Goal: Task Accomplishment & Management: Use online tool/utility

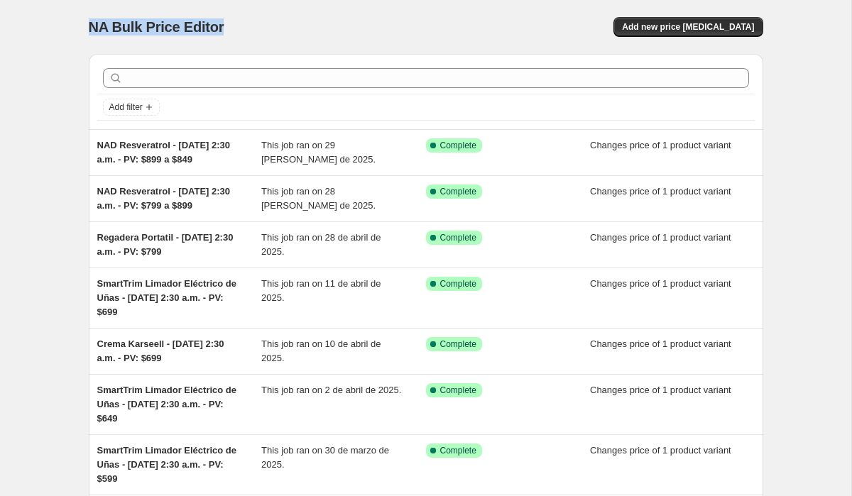
drag, startPoint x: 82, startPoint y: 26, endPoint x: 283, endPoint y: 30, distance: 201.7
click at [280, 31] on div "NA Bulk Price Editor. This page is ready NA Bulk Price Editor Add new price [ME…" at bounding box center [426, 387] width 709 height 774
click at [284, 30] on div "NA Bulk Price Editor" at bounding box center [251, 27] width 324 height 20
drag, startPoint x: 77, startPoint y: 24, endPoint x: 297, endPoint y: 31, distance: 220.2
click at [288, 31] on div "NA Bulk Price Editor. This page is ready NA Bulk Price Editor Add new price [ME…" at bounding box center [426, 387] width 709 height 774
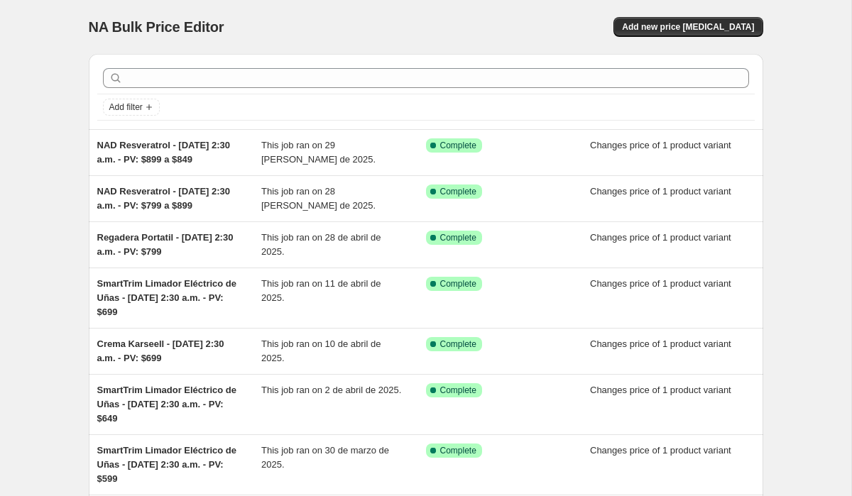
click at [279, 28] on div "NA Bulk Price Editor" at bounding box center [251, 27] width 324 height 20
click at [168, 28] on span "NA Bulk Price Editor" at bounding box center [157, 27] width 136 height 16
click at [97, 28] on span "NA Bulk Price Editor" at bounding box center [157, 27] width 136 height 16
drag, startPoint x: 97, startPoint y: 28, endPoint x: 248, endPoint y: 30, distance: 152.0
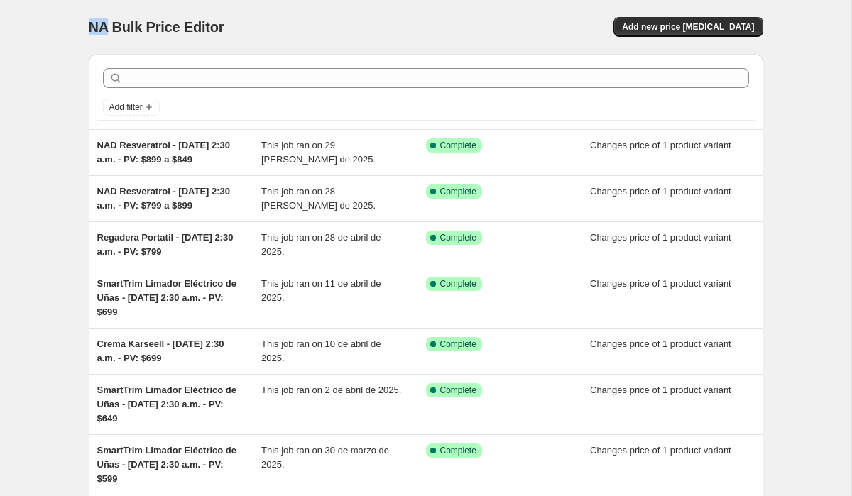
click at [97, 28] on span "NA Bulk Price Editor" at bounding box center [157, 27] width 136 height 16
click at [285, 30] on div "NA Bulk Price Editor" at bounding box center [251, 27] width 324 height 20
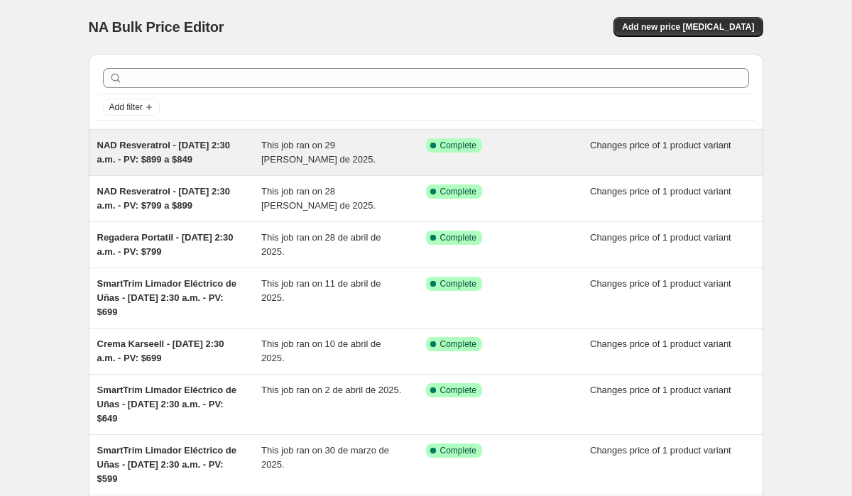
click at [164, 146] on span "NAD Resveratrol - [DATE] 2:30 a.m. - PV: $899 a $849" at bounding box center [163, 152] width 133 height 25
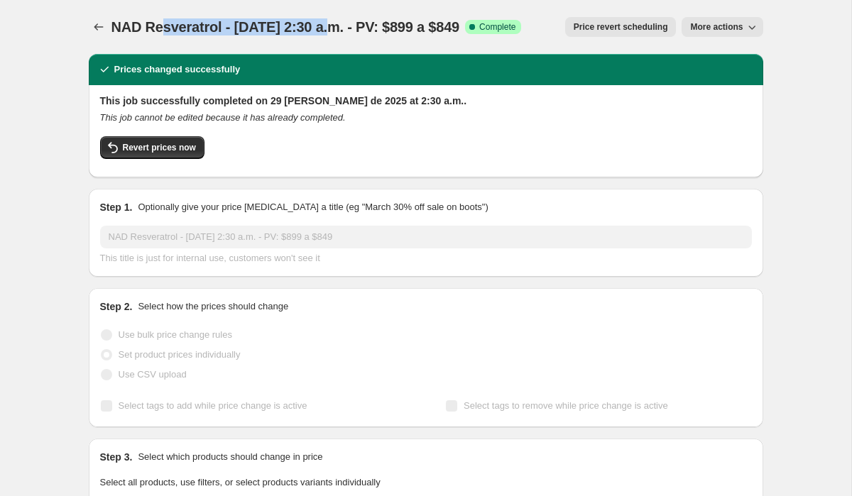
drag, startPoint x: 163, startPoint y: 26, endPoint x: 387, endPoint y: 21, distance: 224.4
click at [373, 21] on span "NAD Resveratrol - [DATE] 2:30 a.m. - PV: $899 a $849" at bounding box center [285, 27] width 349 height 16
click at [386, 21] on span "NAD Resveratrol - [DATE] 2:30 a.m. - PV: $899 a $849" at bounding box center [285, 27] width 349 height 16
click at [333, 30] on span "NAD Resveratrol - [DATE] 2:30 a.m. - PV: $899 a $849" at bounding box center [285, 27] width 349 height 16
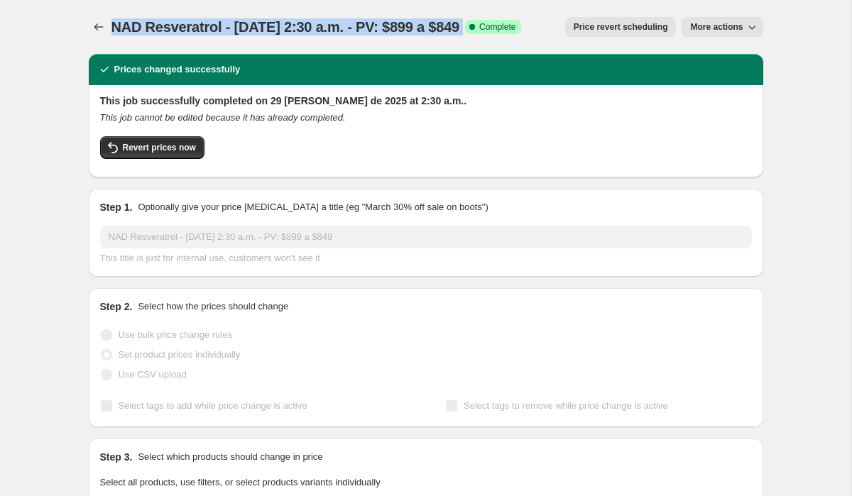
click at [333, 30] on span "NAD Resveratrol - [DATE] 2:30 a.m. - PV: $899 a $849" at bounding box center [285, 27] width 349 height 16
copy span "NAD Resveratrol - [DATE] 2:30 a.m. - PV: $899 a $849"
drag, startPoint x: 236, startPoint y: 45, endPoint x: 209, endPoint y: 45, distance: 26.3
click at [235, 45] on div "NAD Resveratrol - [DATE] 2:30 a.m. - PV: $899 a $849. This page is ready NAD Re…" at bounding box center [426, 27] width 674 height 54
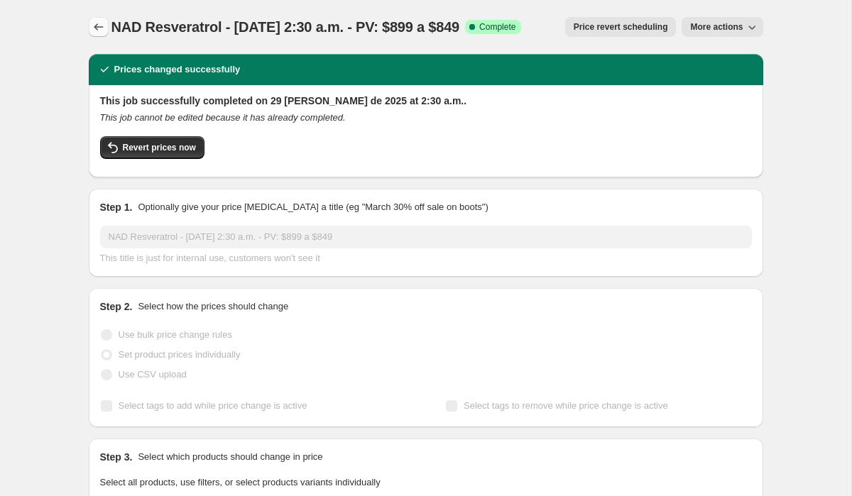
click at [100, 31] on icon "Price change jobs" at bounding box center [99, 27] width 14 height 14
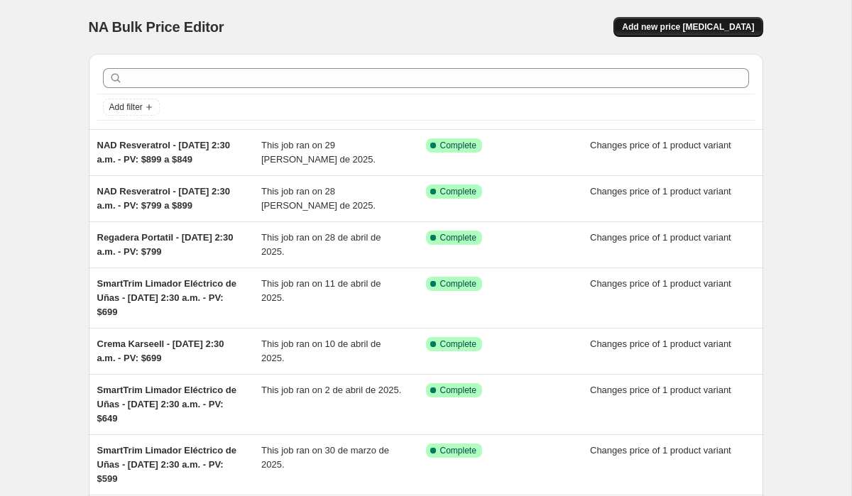
click at [682, 33] on button "Add new price [MEDICAL_DATA]" at bounding box center [687, 27] width 149 height 20
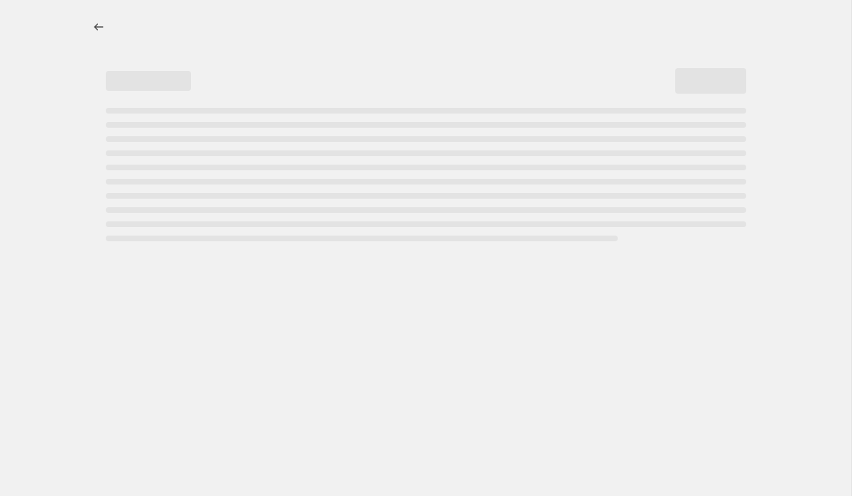
select select "percentage"
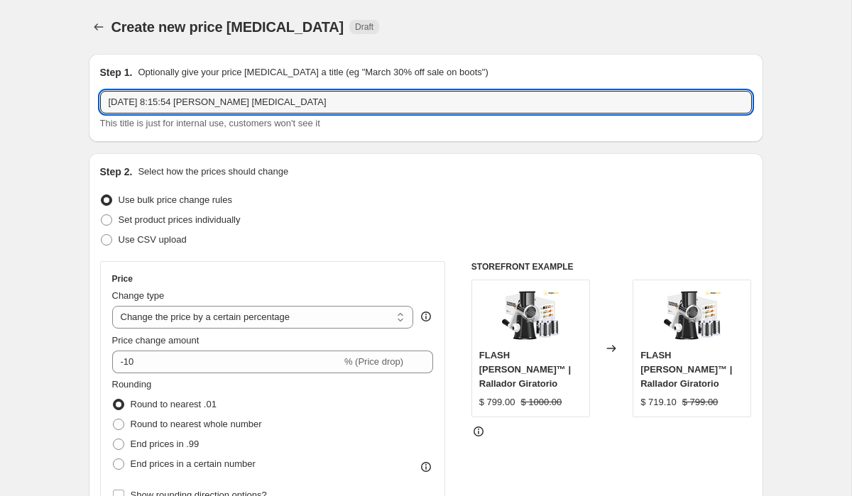
drag, startPoint x: 336, startPoint y: 102, endPoint x: 43, endPoint y: 106, distance: 292.6
paste input "NAD Resveratrol - [DATE] 2:30 a.m. - PV: $899 a $849"
drag, startPoint x: 181, startPoint y: 105, endPoint x: 77, endPoint y: 105, distance: 104.4
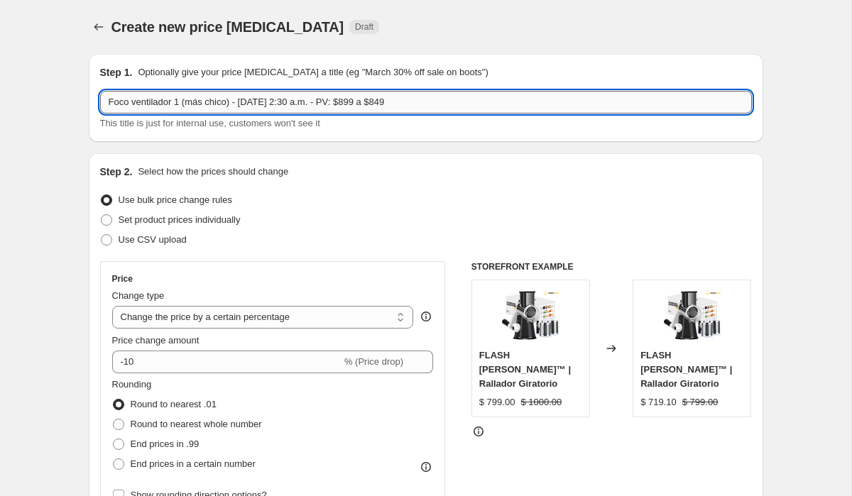
click at [251, 103] on input "Foco ventilador 1 (más chico) - [DATE] 2:30 a.m. - PV: $899 a $849" at bounding box center [426, 102] width 652 height 23
type input "Foco ventilador 1 (más chico) - [DATE] 2:30 a.m. - PV: $799 a $699"
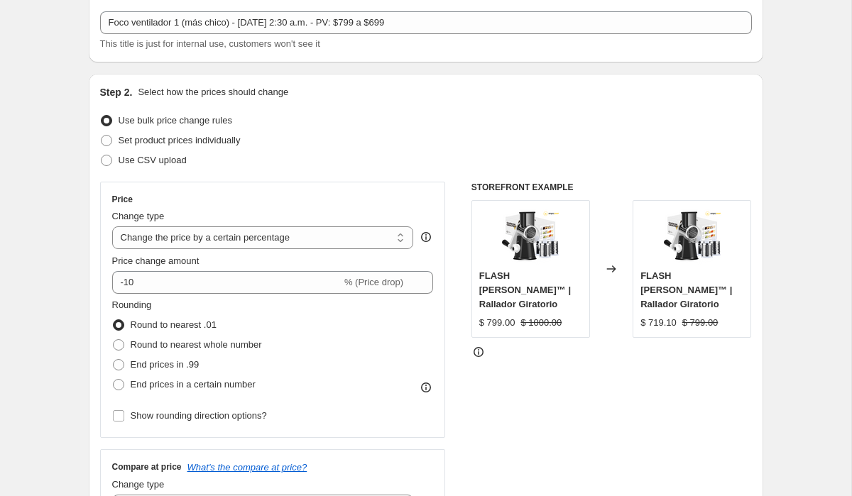
scroll to position [81, 0]
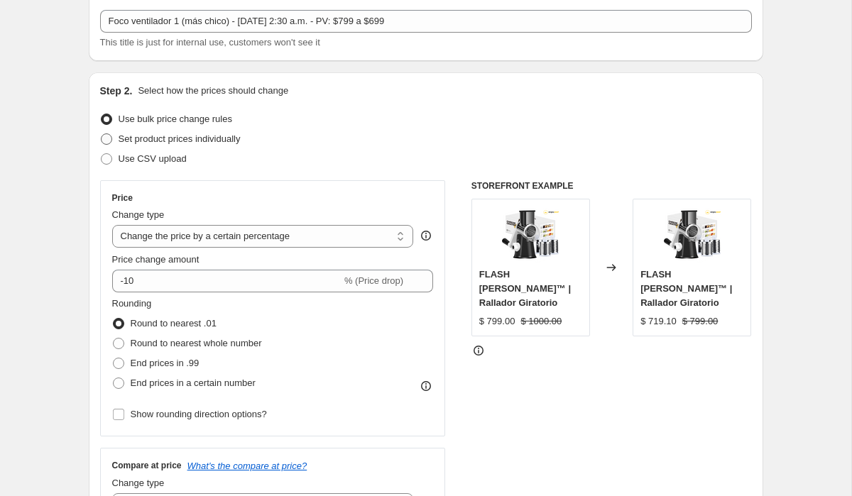
click at [186, 143] on span "Set product prices individually" at bounding box center [180, 138] width 122 height 11
click at [102, 134] on input "Set product prices individually" at bounding box center [101, 133] width 1 height 1
radio input "true"
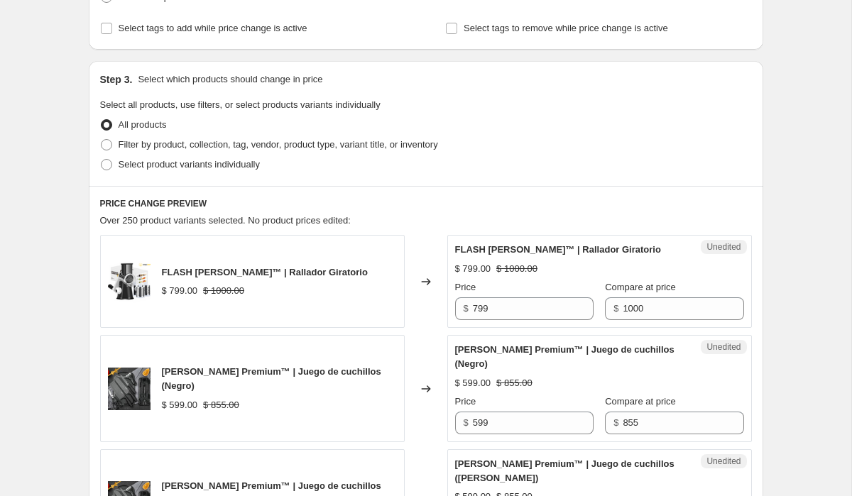
scroll to position [245, 0]
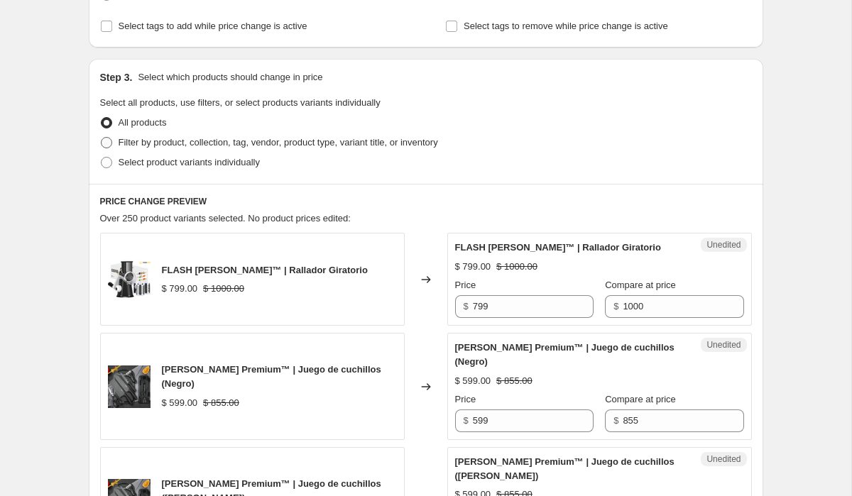
click at [204, 145] on span "Filter by product, collection, tag, vendor, product type, variant title, or inv…" at bounding box center [278, 142] width 319 height 11
click at [102, 138] on input "Filter by product, collection, tag, vendor, product type, variant title, or inv…" at bounding box center [101, 137] width 1 height 1
radio input "true"
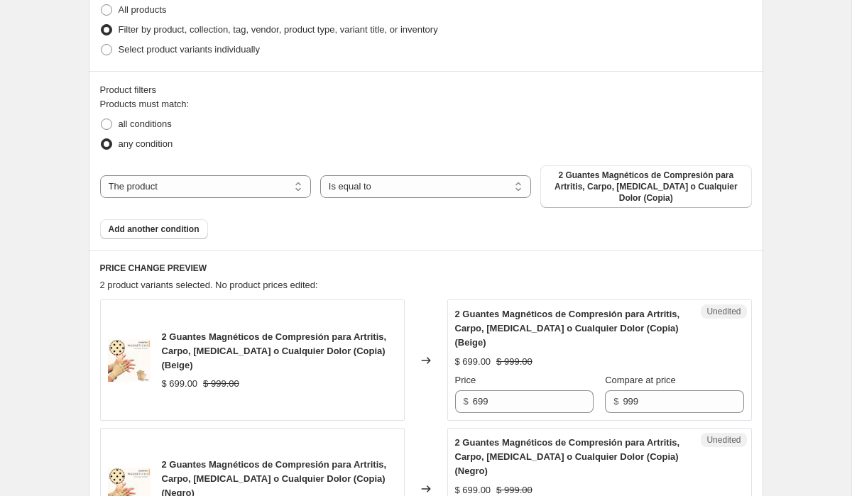
scroll to position [359, 0]
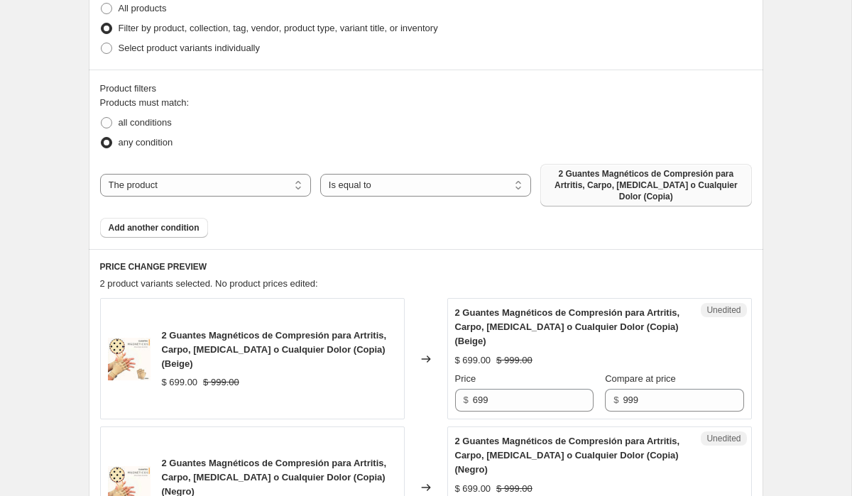
click at [646, 188] on span "2 Guantes Magnéticos de Compresión para Artritis, Carpo, [MEDICAL_DATA] o Cualq…" at bounding box center [646, 185] width 194 height 34
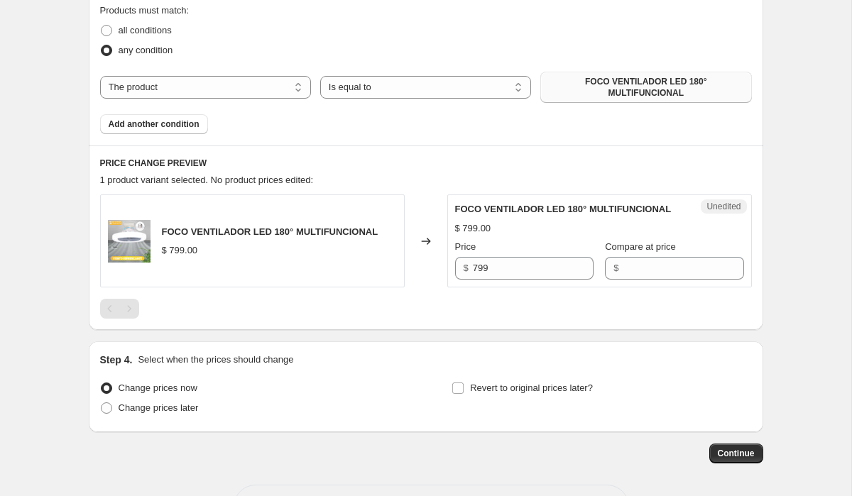
scroll to position [520, 0]
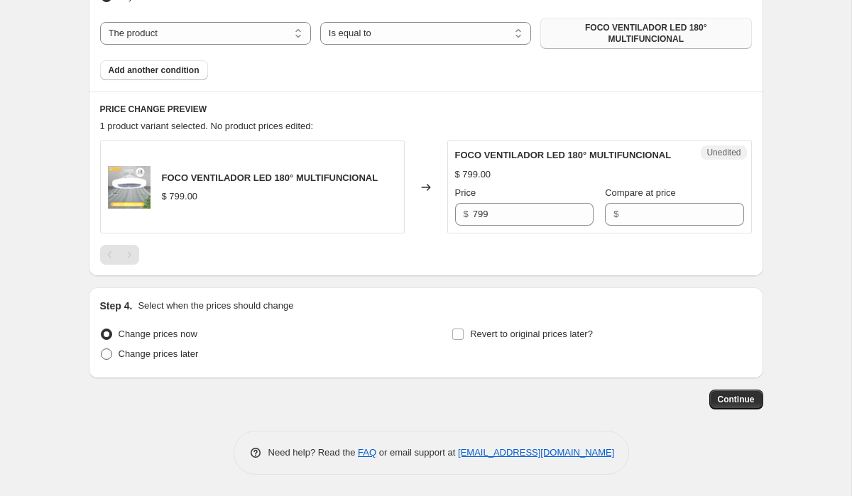
click at [165, 356] on span "Change prices later" at bounding box center [159, 354] width 80 height 11
click at [102, 349] on input "Change prices later" at bounding box center [101, 349] width 1 height 1
radio input "true"
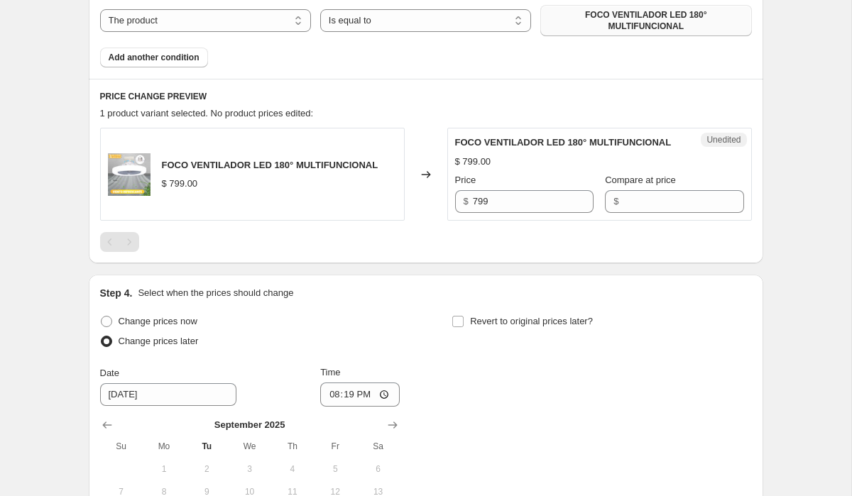
scroll to position [518, 0]
drag, startPoint x: 510, startPoint y: 219, endPoint x: 399, endPoint y: 213, distance: 110.9
click at [399, 213] on div "FOCO VENTILADOR LED 180° MULTIFUNCIONAL $ 799.00 Changed to Unedited FOCO VENTI…" at bounding box center [426, 175] width 652 height 93
type input "699"
drag, startPoint x: 562, startPoint y: 276, endPoint x: 599, endPoint y: 235, distance: 55.8
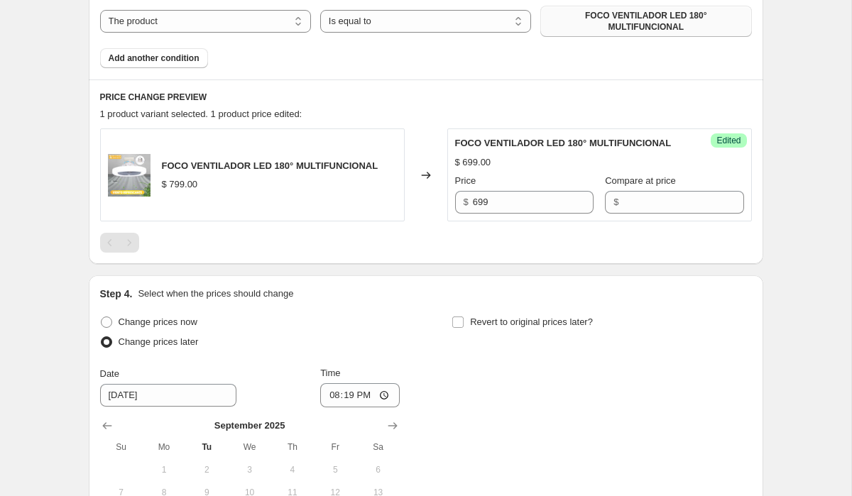
click at [562, 264] on div "PRICE CHANGE PREVIEW 1 product variant selected. 1 product price edited: FOCO V…" at bounding box center [426, 172] width 674 height 185
click at [657, 214] on input "Compare at price" at bounding box center [683, 202] width 121 height 23
type input "799"
click at [650, 283] on div "Step 1. Optionally give your price [MEDICAL_DATA] a title (eg "March 30% off sa…" at bounding box center [420, 82] width 686 height 1115
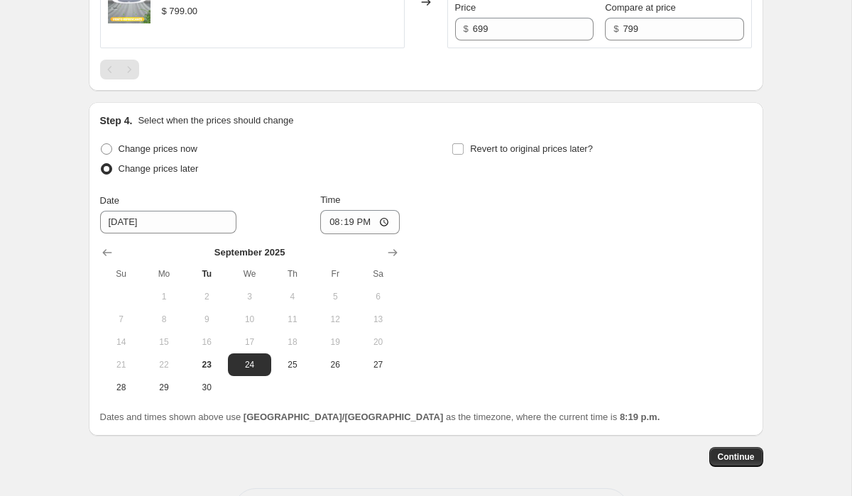
scroll to position [741, 0]
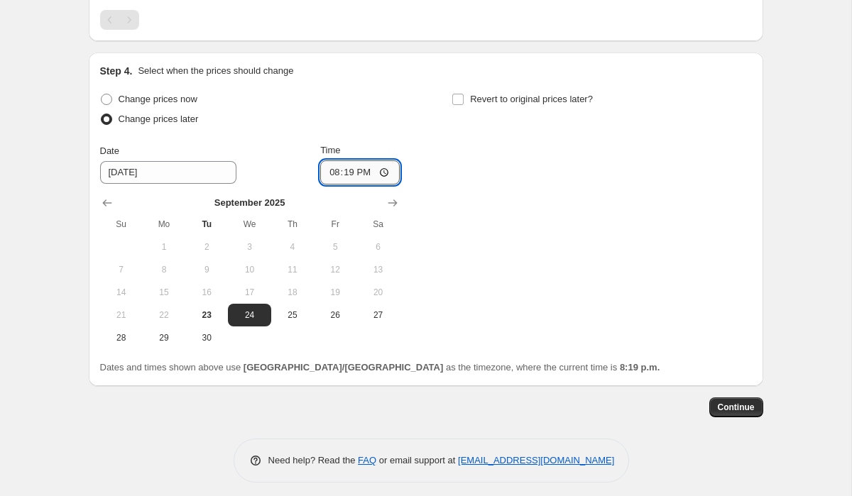
click at [327, 185] on input "20:19" at bounding box center [360, 172] width 80 height 24
type input "02:30"
click at [666, 224] on div "Change prices now Change prices later Date [DATE] Time 02:[DATE] Mo Tu We Th Fr…" at bounding box center [426, 219] width 652 height 260
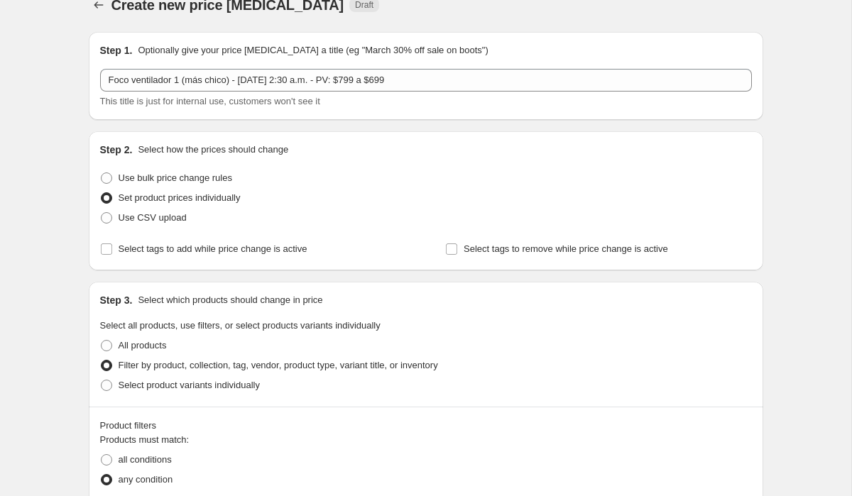
scroll to position [0, 0]
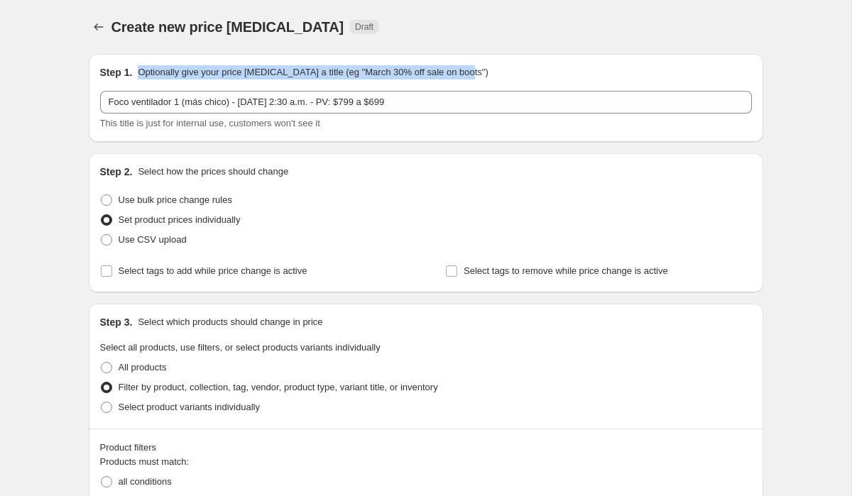
drag, startPoint x: 140, startPoint y: 74, endPoint x: 535, endPoint y: 76, distance: 394.8
click at [535, 76] on div "Step 1. Optionally give your price [MEDICAL_DATA] a title (eg "March 30% off sa…" at bounding box center [426, 72] width 652 height 14
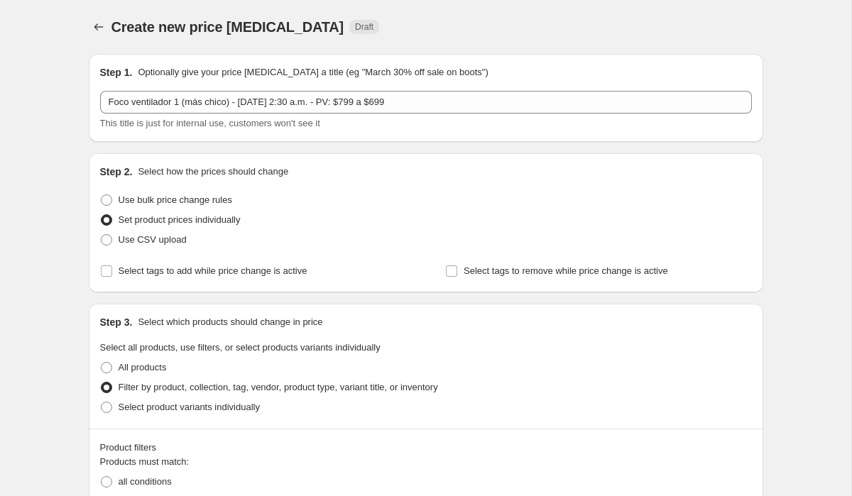
click at [561, 75] on div "Step 1. Optionally give your price [MEDICAL_DATA] a title (eg "March 30% off sa…" at bounding box center [426, 72] width 652 height 14
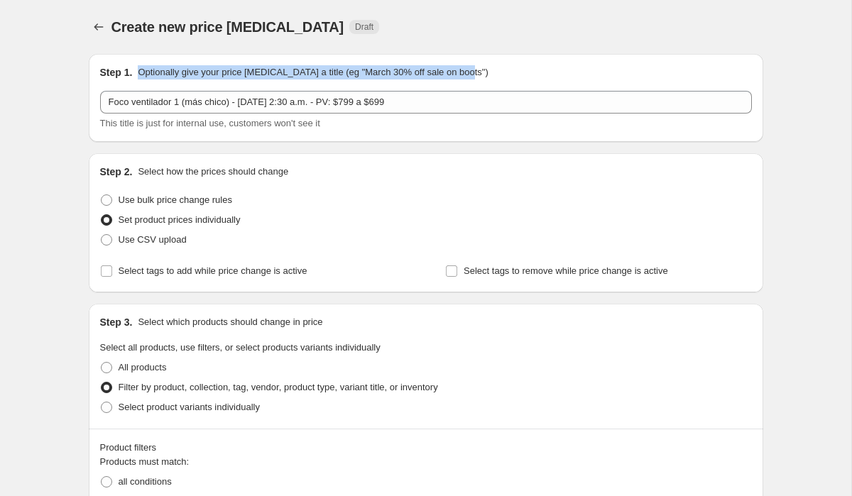
drag, startPoint x: 138, startPoint y: 73, endPoint x: 494, endPoint y: 75, distance: 356.4
click at [494, 75] on div "Step 1. Optionally give your price [MEDICAL_DATA] a title (eg "March 30% off sa…" at bounding box center [426, 72] width 652 height 14
drag, startPoint x: 507, startPoint y: 72, endPoint x: 433, endPoint y: 75, distance: 73.9
click at [505, 72] on div "Step 1. Optionally give your price [MEDICAL_DATA] a title (eg "March 30% off sa…" at bounding box center [426, 72] width 652 height 14
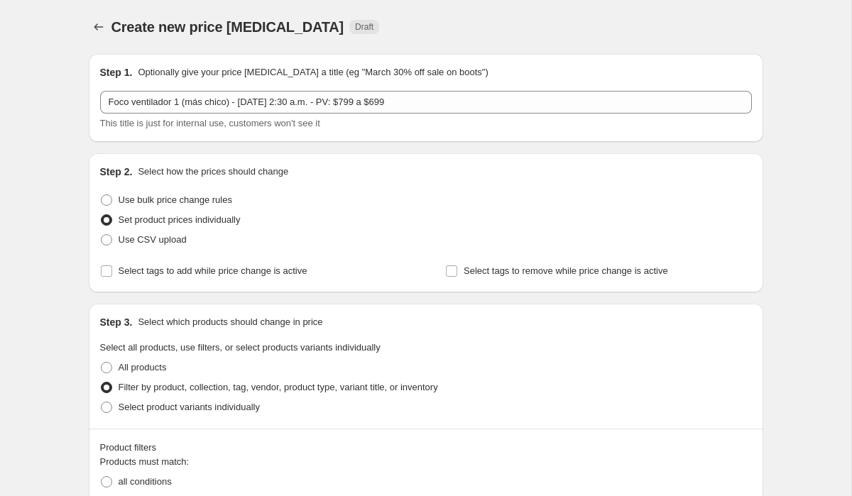
click at [356, 72] on p "Optionally give your price [MEDICAL_DATA] a title (eg "March 30% off sale on bo…" at bounding box center [313, 72] width 350 height 14
click at [462, 72] on p "Optionally give your price [MEDICAL_DATA] a title (eg "March 30% off sale on bo…" at bounding box center [313, 72] width 350 height 14
click at [268, 74] on p "Optionally give your price [MEDICAL_DATA] a title (eg "March 30% off sale on bo…" at bounding box center [313, 72] width 350 height 14
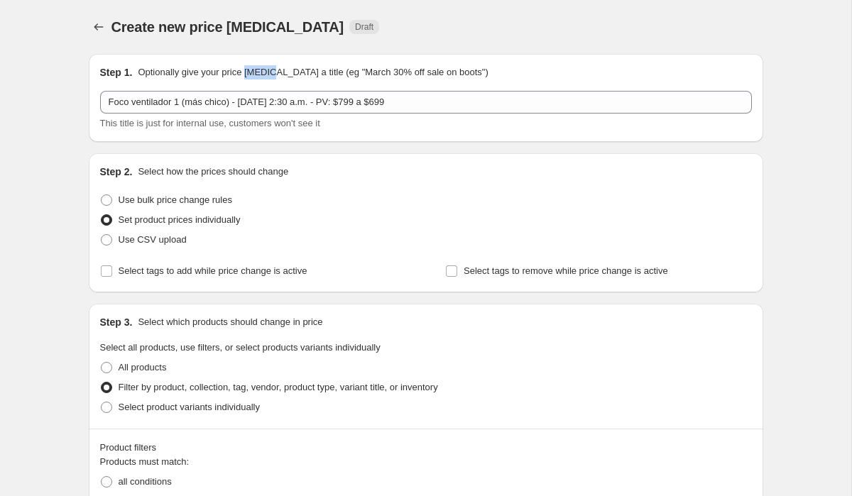
click at [268, 74] on p "Optionally give your price [MEDICAL_DATA] a title (eg "March 30% off sale on bo…" at bounding box center [313, 72] width 350 height 14
drag, startPoint x: 157, startPoint y: 71, endPoint x: 586, endPoint y: 73, distance: 429.6
click at [586, 73] on div "Step 1. Optionally give your price [MEDICAL_DATA] a title (eg "March 30% off sa…" at bounding box center [426, 72] width 652 height 14
drag, startPoint x: 586, startPoint y: 73, endPoint x: 575, endPoint y: 73, distance: 11.4
click at [586, 73] on div "Step 1. Optionally give your price [MEDICAL_DATA] a title (eg "March 30% off sa…" at bounding box center [426, 72] width 652 height 14
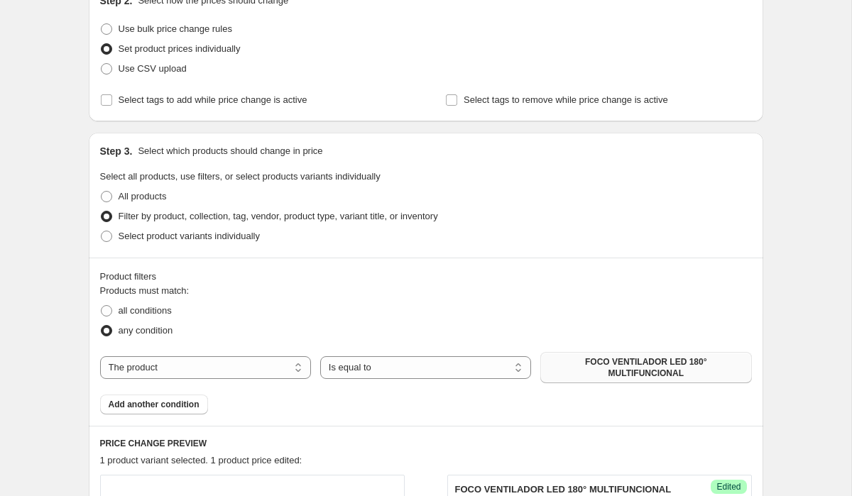
scroll to position [168, 0]
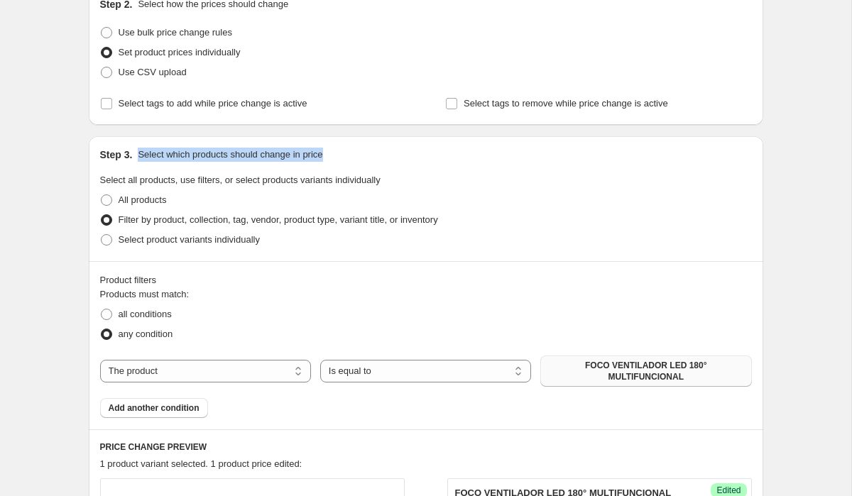
drag, startPoint x: 163, startPoint y: 156, endPoint x: 364, endPoint y: 153, distance: 201.7
click at [364, 153] on div "Step 3. Select which products should change in price" at bounding box center [426, 155] width 652 height 14
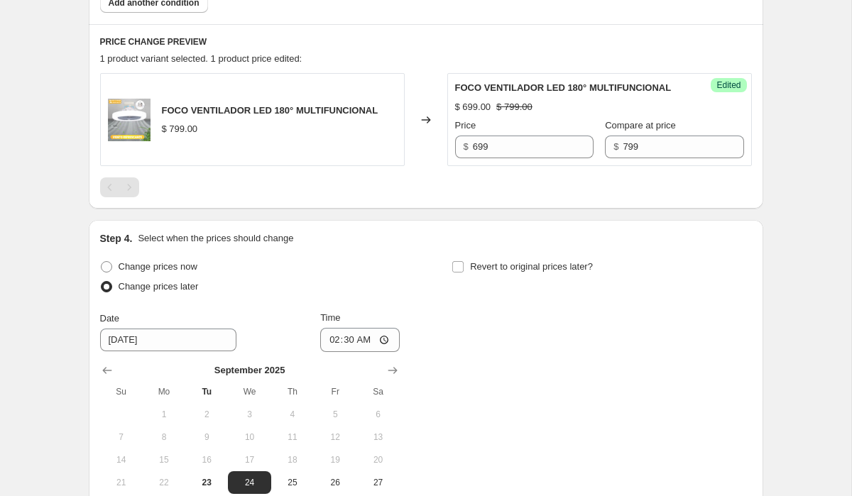
scroll to position [763, 0]
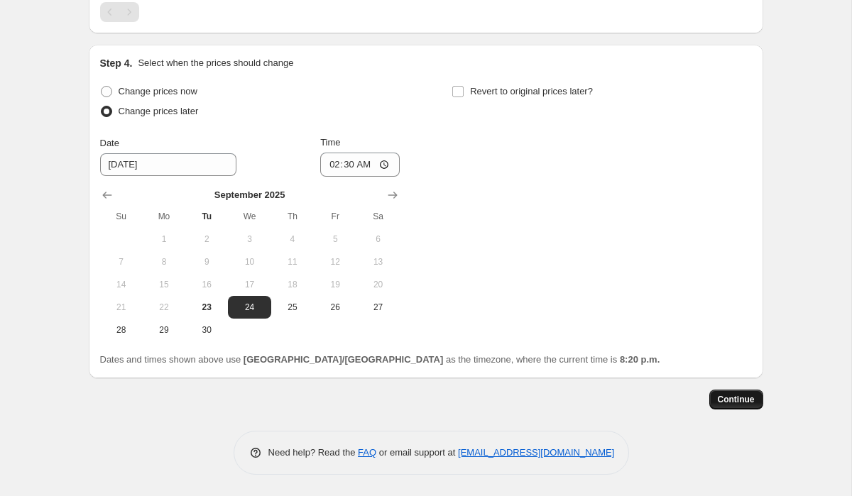
click at [733, 398] on span "Continue" at bounding box center [736, 399] width 37 height 11
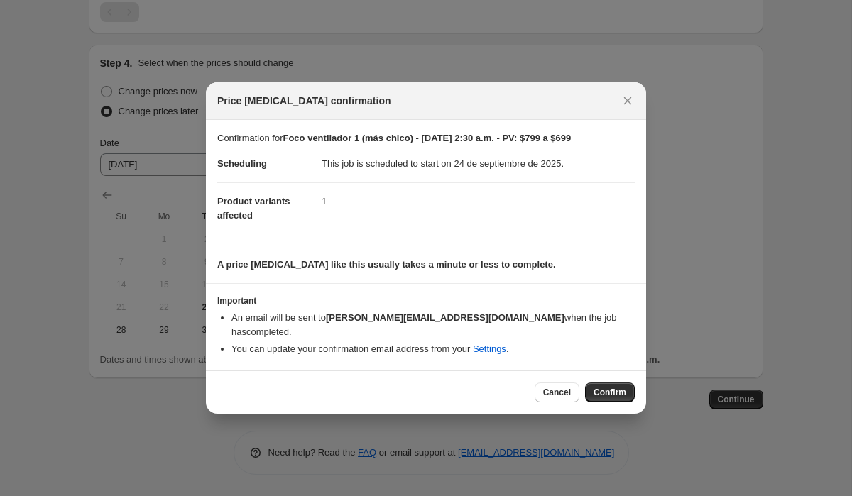
click at [622, 387] on span "Confirm" at bounding box center [610, 392] width 33 height 11
